Goal: Transaction & Acquisition: Obtain resource

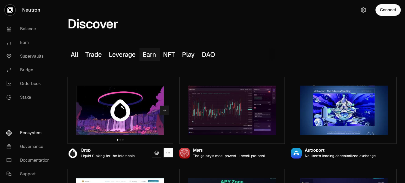
scroll to position [53, 0]
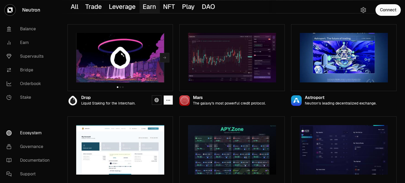
click at [132, 54] on img at bounding box center [120, 58] width 88 height 50
click at [137, 54] on img at bounding box center [120, 58] width 88 height 50
click at [155, 76] on img at bounding box center [120, 58] width 88 height 50
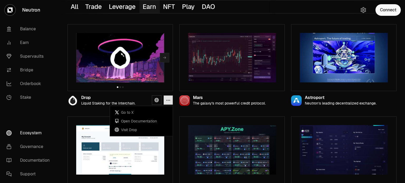
click at [167, 100] on icon "button" at bounding box center [168, 100] width 4 height 4
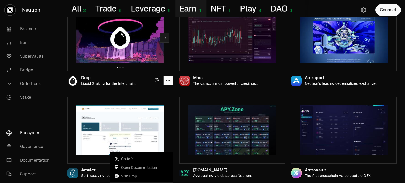
scroll to position [0, 0]
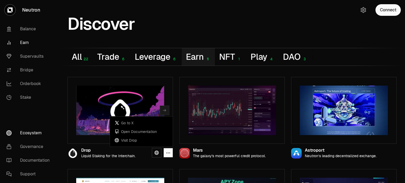
click at [29, 43] on link "Earn" at bounding box center [29, 43] width 55 height 14
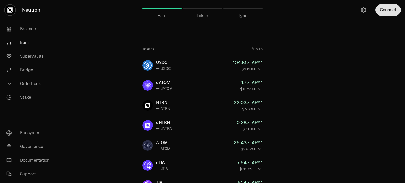
click at [387, 11] on button "Connect" at bounding box center [387, 10] width 25 height 12
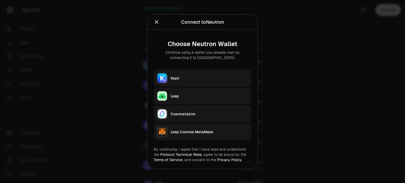
click at [176, 83] on button "Keplr" at bounding box center [203, 78] width 98 height 17
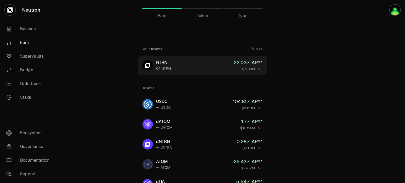
click at [220, 64] on link "NTRN 0.1 NTRN 22.03 % APY* $5.88M TVL" at bounding box center [202, 65] width 129 height 19
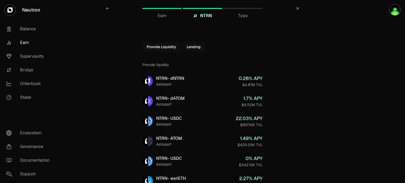
drag, startPoint x: 207, startPoint y: 77, endPoint x: 204, endPoint y: 68, distance: 9.4
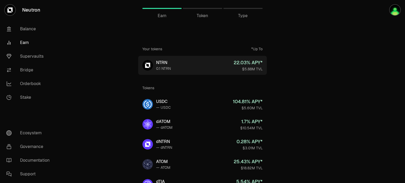
click at [191, 65] on link "NTRN 0.1 NTRN 22.03 % APY* $5.88M TVL" at bounding box center [202, 65] width 129 height 19
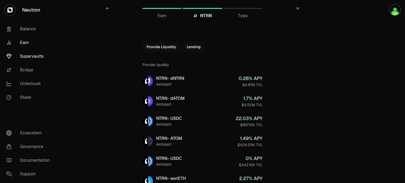
click at [41, 57] on link "Supervaults" at bounding box center [29, 57] width 55 height 14
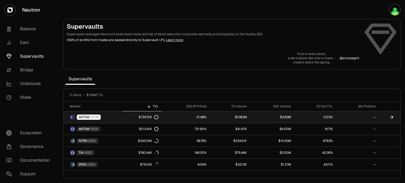
click at [206, 117] on link "31.48%" at bounding box center [186, 118] width 48 height 12
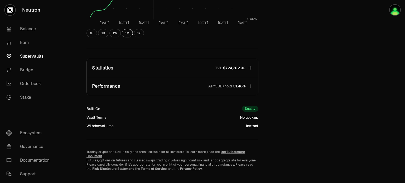
scroll to position [153, 0]
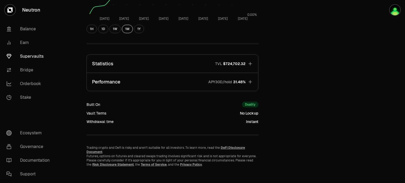
click at [252, 81] on icon "button" at bounding box center [250, 81] width 5 height 5
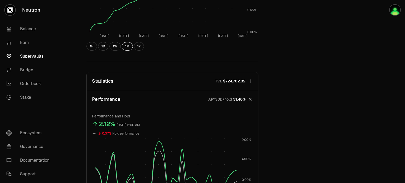
scroll to position [127, 0]
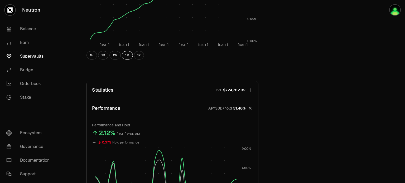
click at [252, 90] on icon "button" at bounding box center [250, 90] width 5 height 5
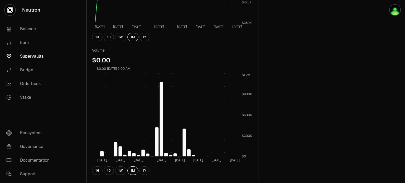
scroll to position [309, 0]
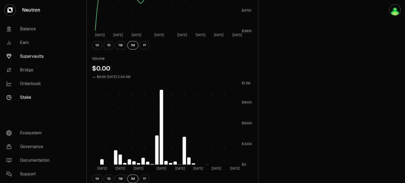
click at [28, 99] on link "Stake" at bounding box center [29, 98] width 55 height 14
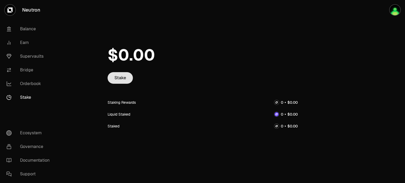
click at [118, 79] on link "Stake" at bounding box center [120, 78] width 25 height 12
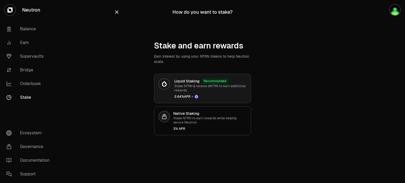
click at [203, 86] on p "Stake NTRN & receive dNTRN to earn additional rewards." at bounding box center [210, 88] width 72 height 8
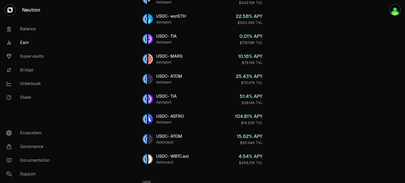
scroll to position [228, 0]
